Goal: Information Seeking & Learning: Learn about a topic

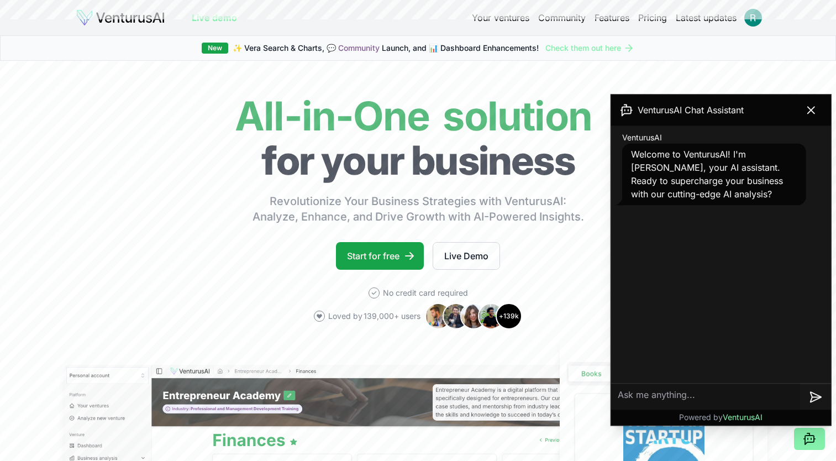
scroll to position [307, 0]
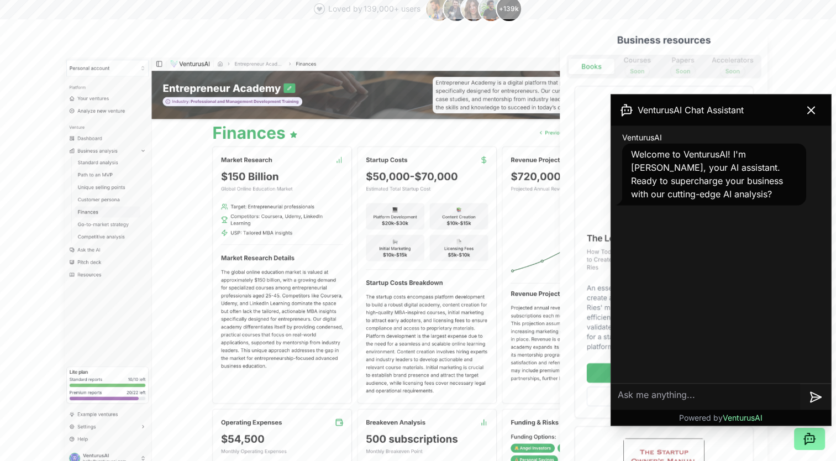
click at [738, 393] on textarea at bounding box center [705, 396] width 189 height 27
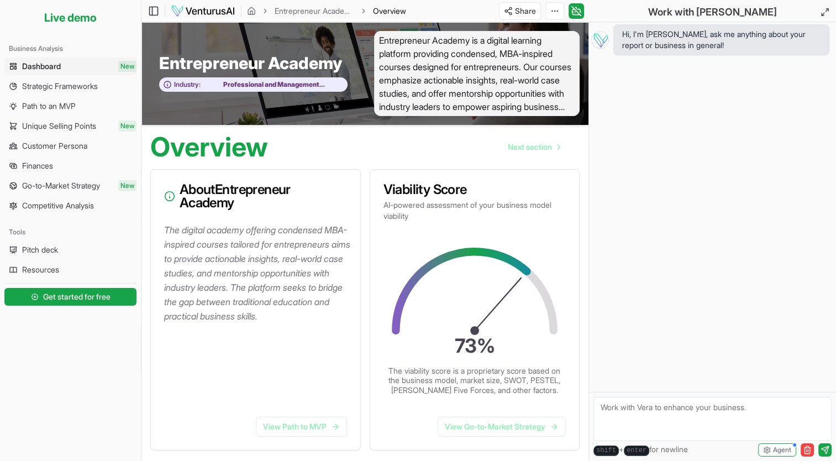
click at [634, 416] on textarea at bounding box center [712, 418] width 238 height 44
type textarea "I have a startup idea. How do I check its feasibility and real life operations"
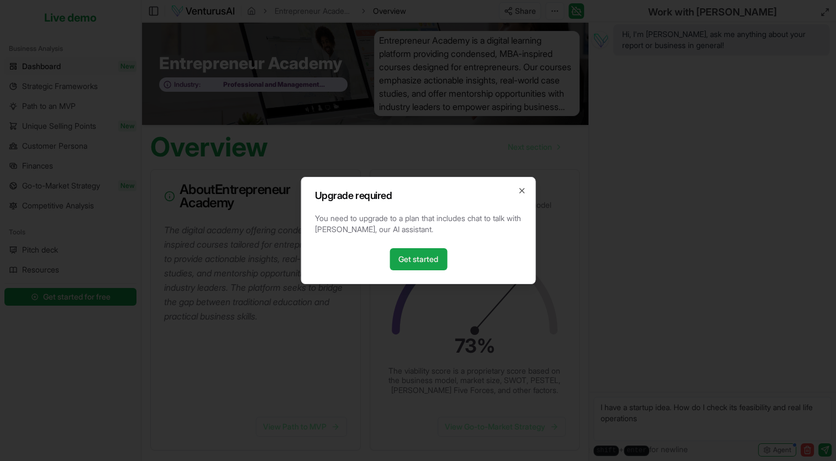
click at [519, 198] on h2 "Upgrade required" at bounding box center [417, 196] width 207 height 10
click at [517, 188] on icon "button" at bounding box center [521, 190] width 9 height 9
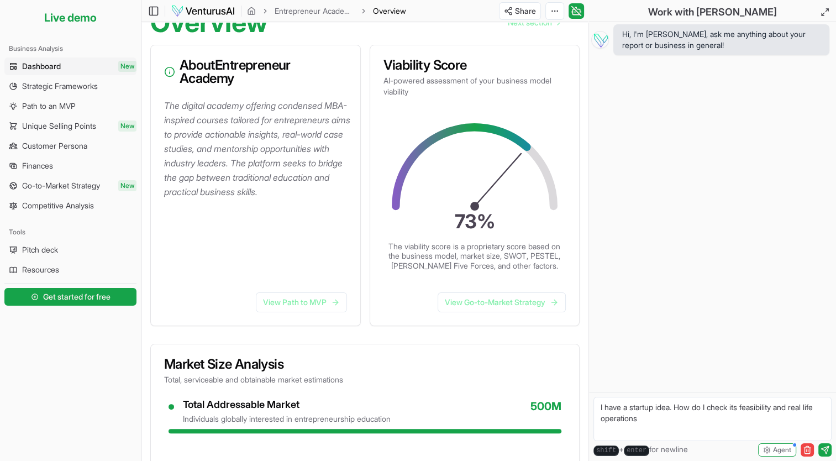
scroll to position [123, 0]
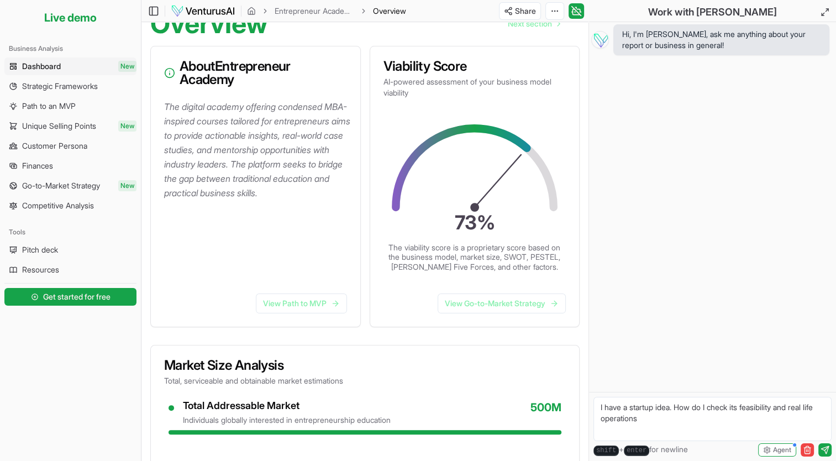
click at [94, 62] on link "Dashboard New" at bounding box center [70, 66] width 132 height 18
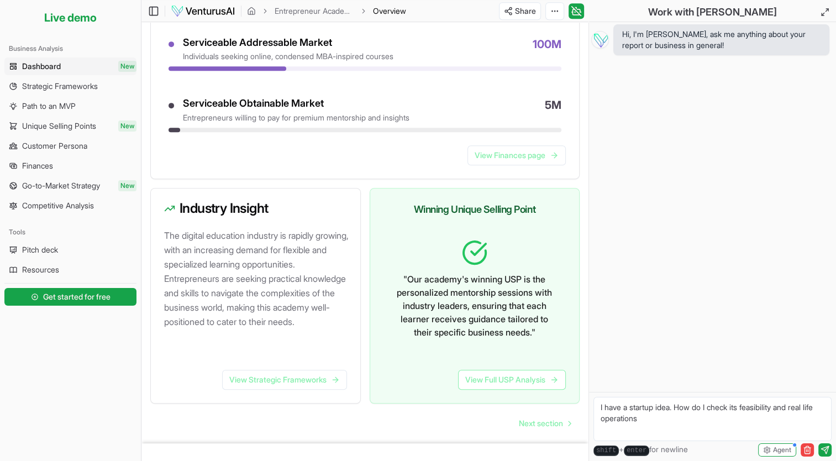
scroll to position [593, 0]
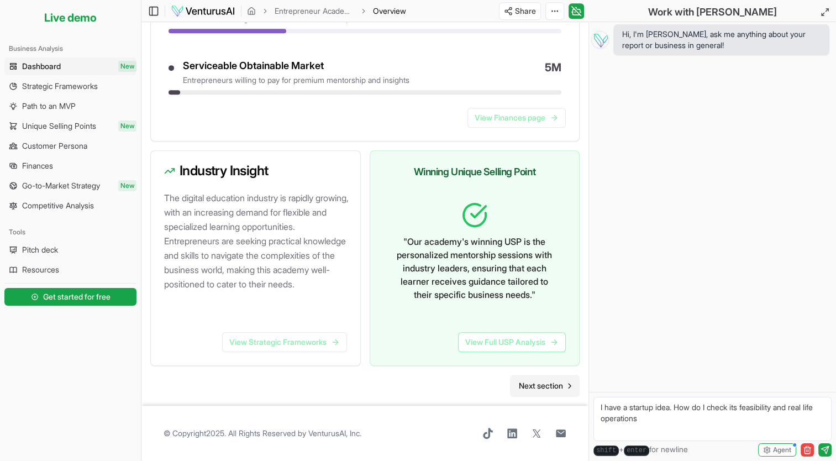
click at [529, 383] on span "Next section" at bounding box center [541, 385] width 44 height 11
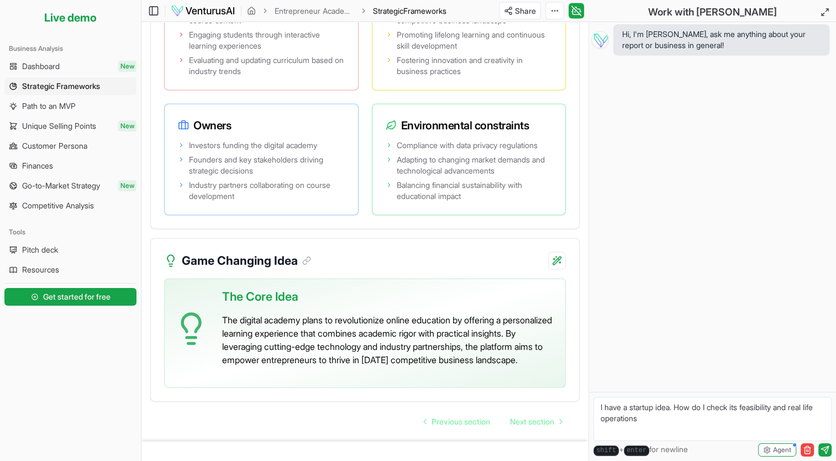
scroll to position [2401, 0]
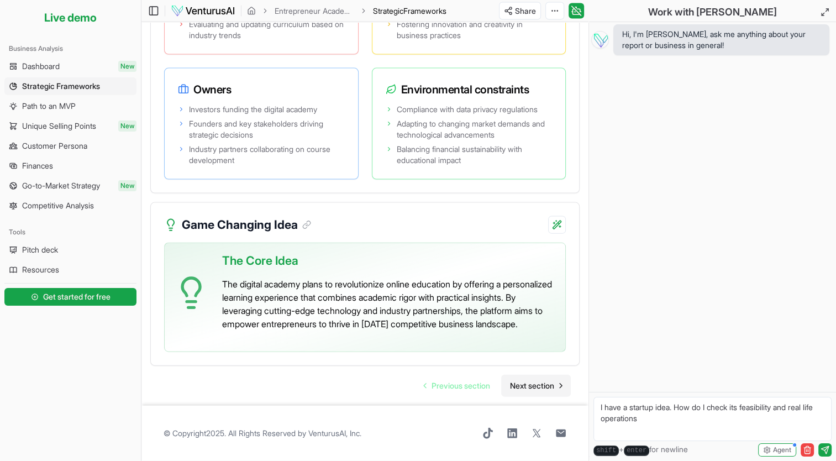
click at [529, 382] on span "Next section" at bounding box center [532, 385] width 44 height 11
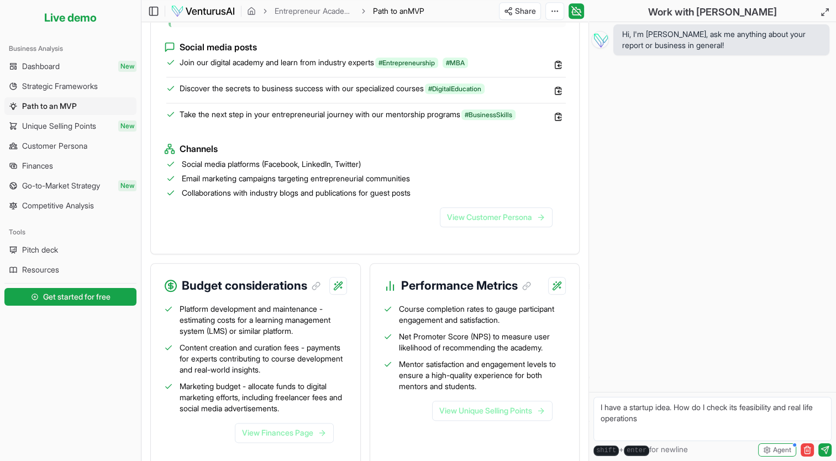
scroll to position [1250, 0]
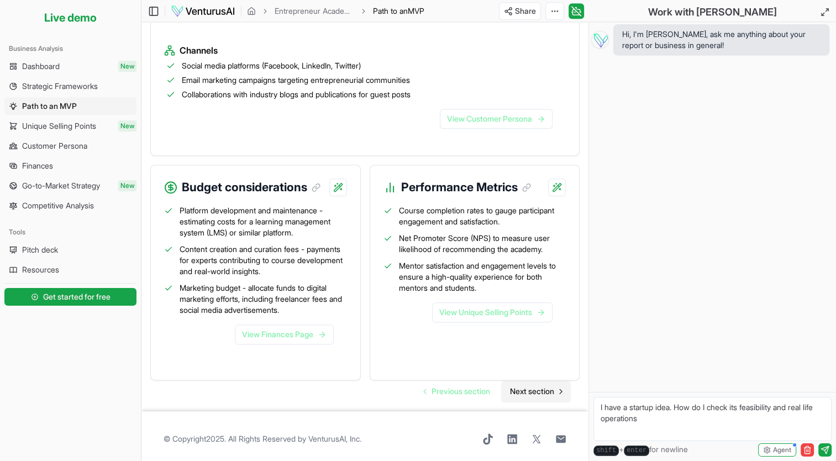
click at [526, 385] on span "Next section" at bounding box center [532, 390] width 44 height 11
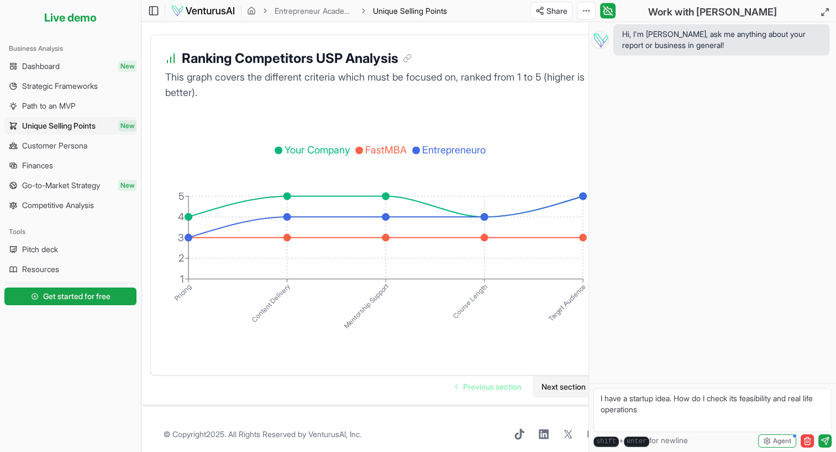
scroll to position [2207, 0]
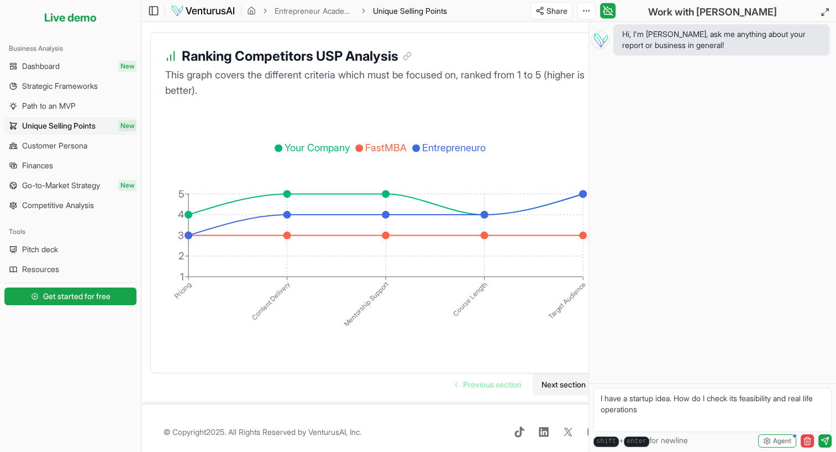
click at [558, 380] on span "Next section" at bounding box center [563, 384] width 44 height 11
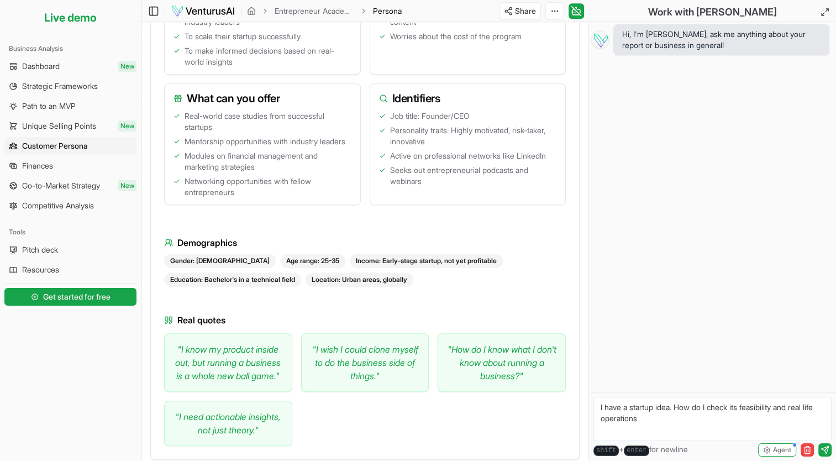
scroll to position [691, 0]
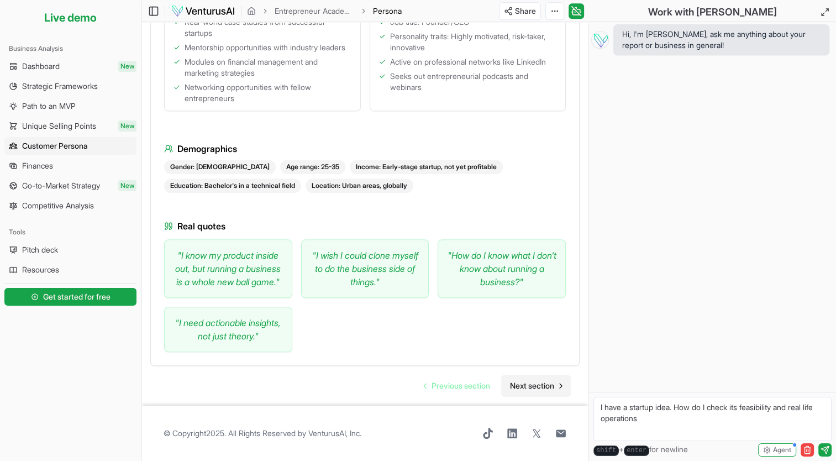
click at [521, 379] on link "Next section" at bounding box center [536, 385] width 70 height 22
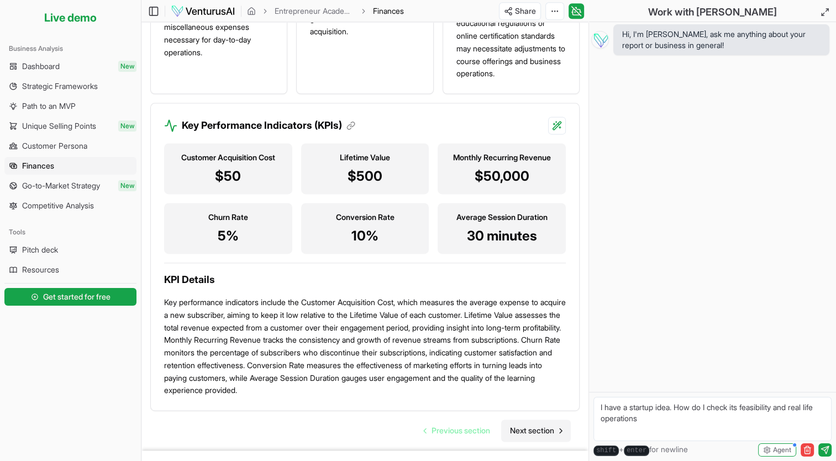
scroll to position [1513, 0]
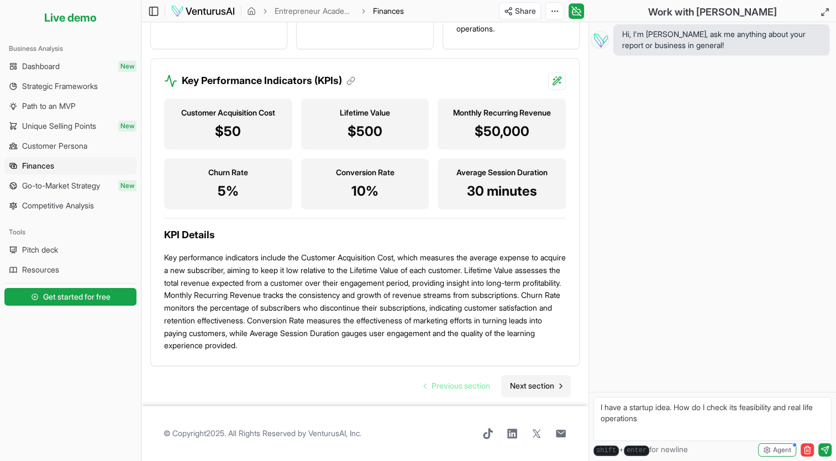
click at [541, 385] on span "Next section" at bounding box center [532, 385] width 44 height 11
click at [525, 385] on span "Next section" at bounding box center [532, 385] width 44 height 11
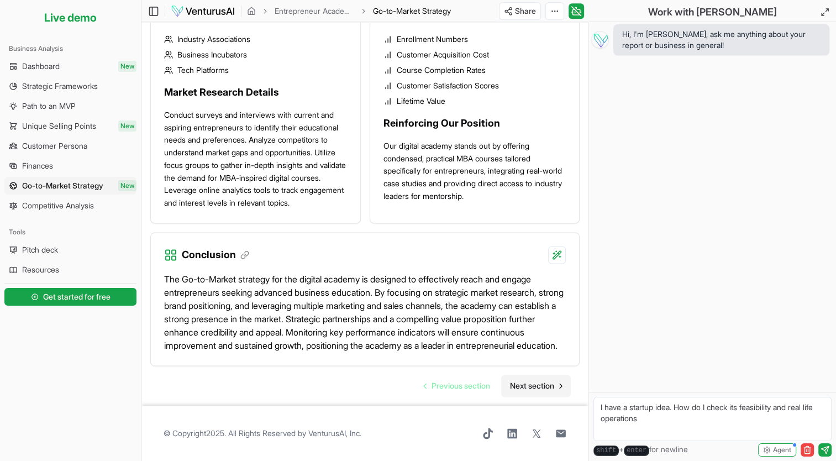
scroll to position [1510, 0]
click at [542, 381] on span "Next section" at bounding box center [532, 385] width 44 height 11
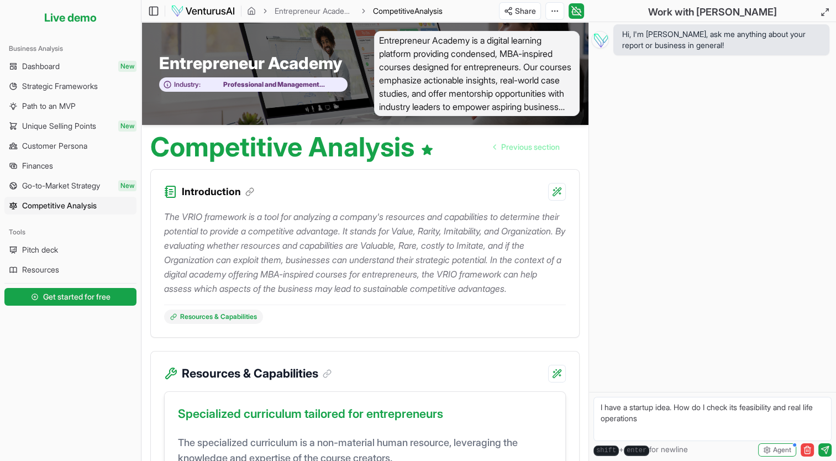
click at [197, 221] on p "The VRIO framework is a tool for analyzing a company's resources and capabiliti…" at bounding box center [364, 252] width 401 height 86
click at [558, 192] on html "We value your privacy We use cookies to enhance your browsing experience, serve…" at bounding box center [418, 230] width 836 height 461
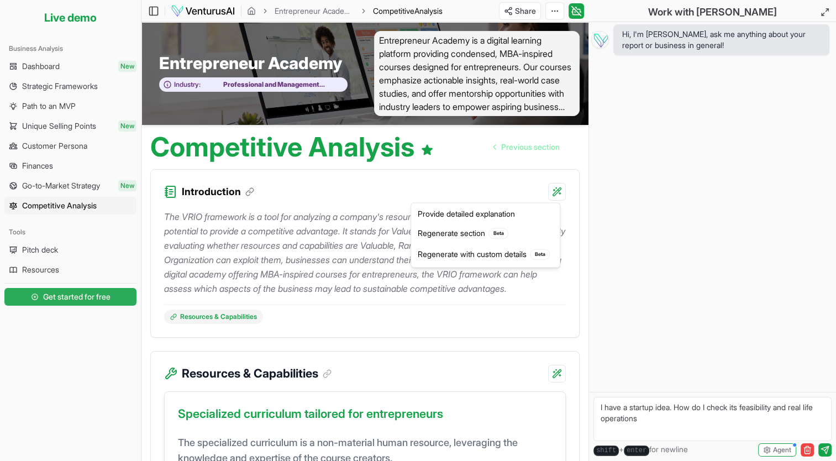
click at [93, 295] on html "We value your privacy We use cookies to enhance your browsing experience, serve…" at bounding box center [418, 230] width 836 height 461
click at [93, 295] on span "Get started for free" at bounding box center [76, 296] width 67 height 11
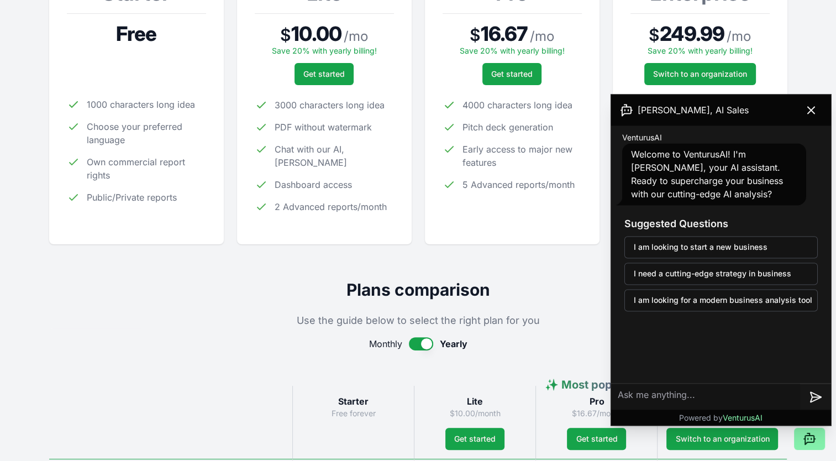
scroll to position [228, 0]
click at [807, 104] on icon at bounding box center [810, 109] width 13 height 13
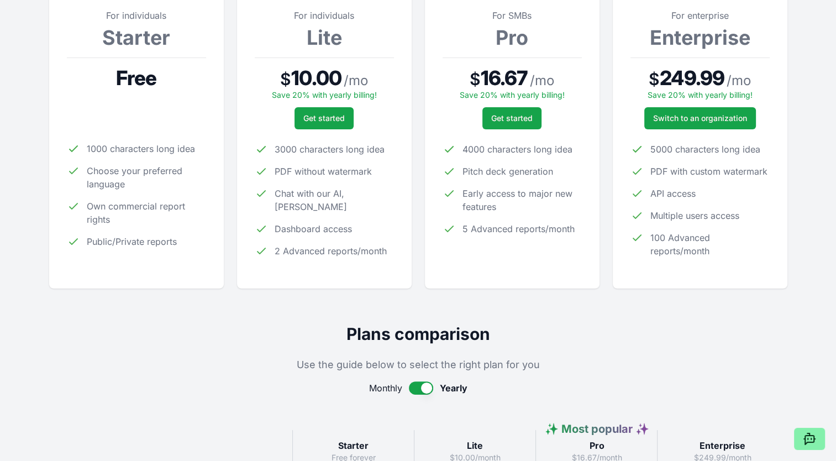
scroll to position [0, 0]
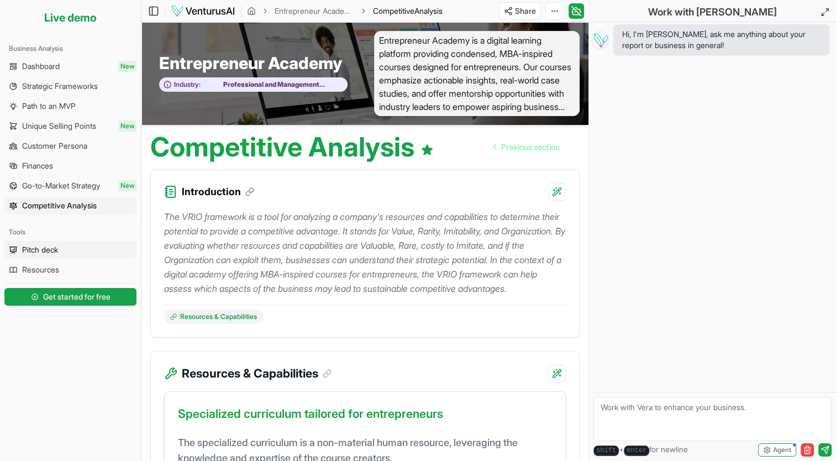
click at [43, 254] on span "Pitch deck" at bounding box center [40, 249] width 36 height 11
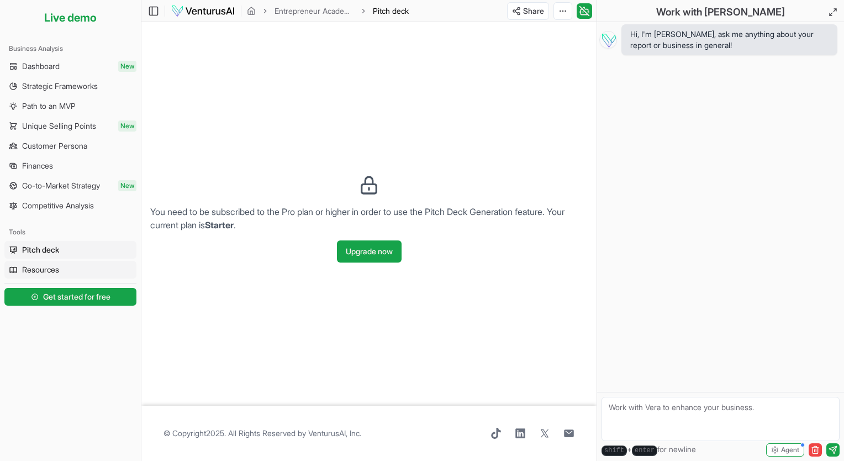
click at [57, 275] on link "Resources" at bounding box center [70, 270] width 132 height 18
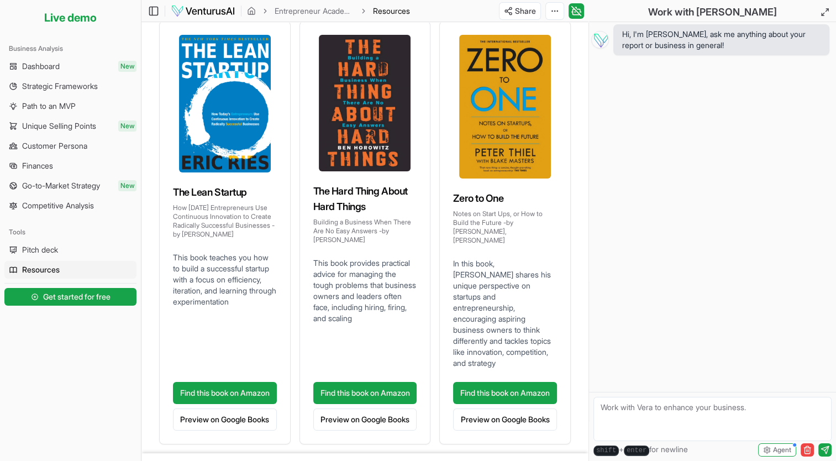
scroll to position [97, 0]
